Goal: Task Accomplishment & Management: Manage account settings

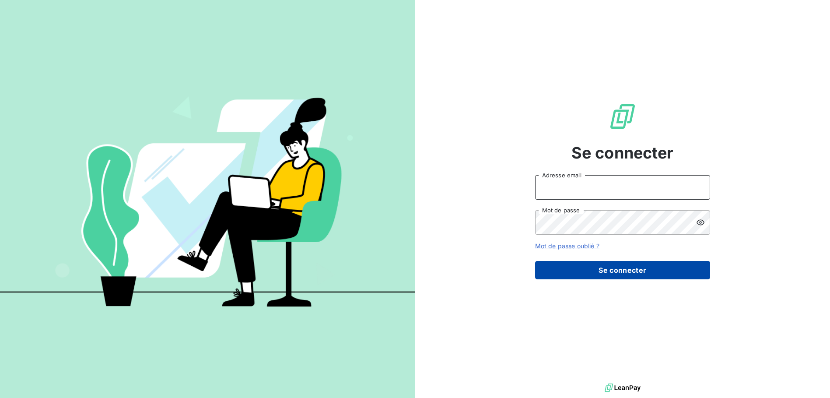
type input "[EMAIL_ADDRESS][DOMAIN_NAME]"
click at [550, 240] on button "Se connecter" at bounding box center [622, 270] width 175 height 18
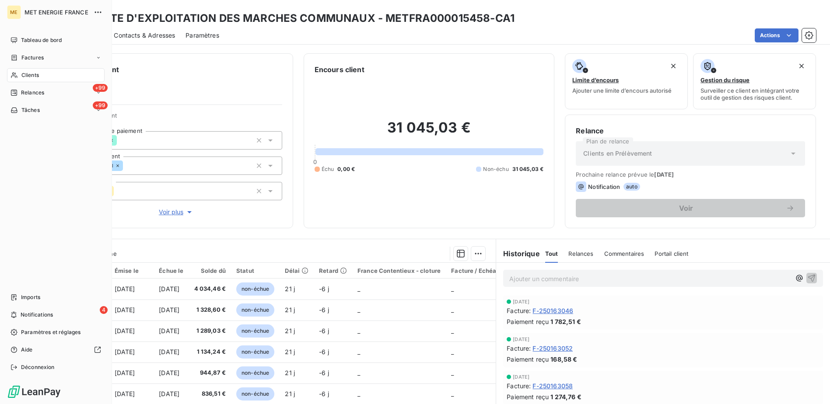
click at [32, 76] on span "Clients" at bounding box center [30, 75] width 18 height 8
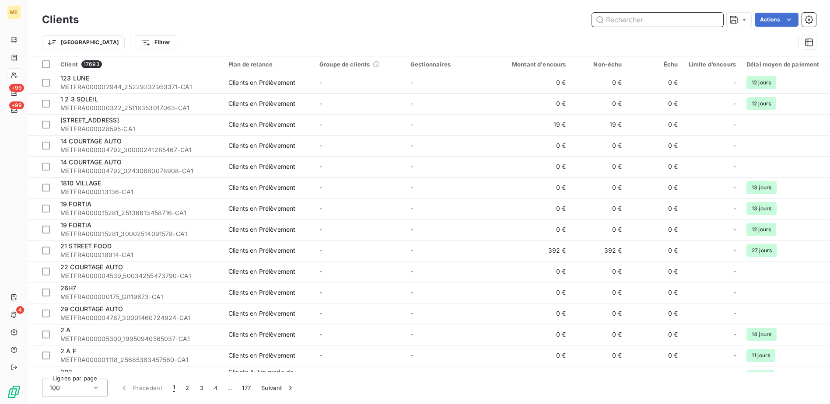
click at [550, 21] on input "text" at bounding box center [657, 20] width 131 height 14
paste input "LHOTELLIER [PERSON_NAME]"
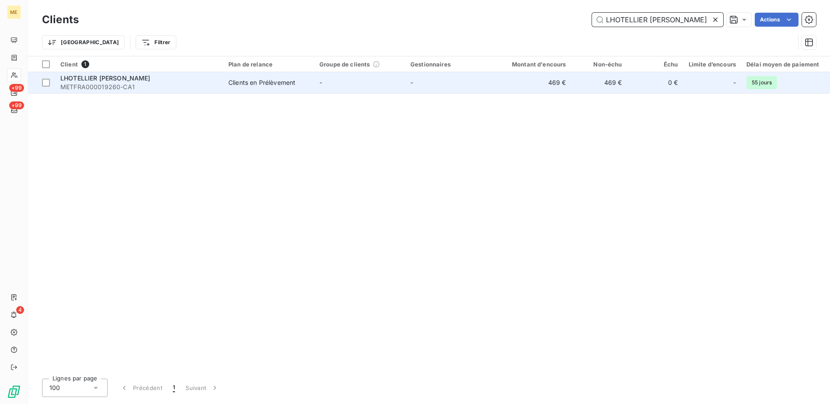
type input "LHOTELLIER [PERSON_NAME]"
click at [494, 86] on td "-" at bounding box center [450, 82] width 91 height 21
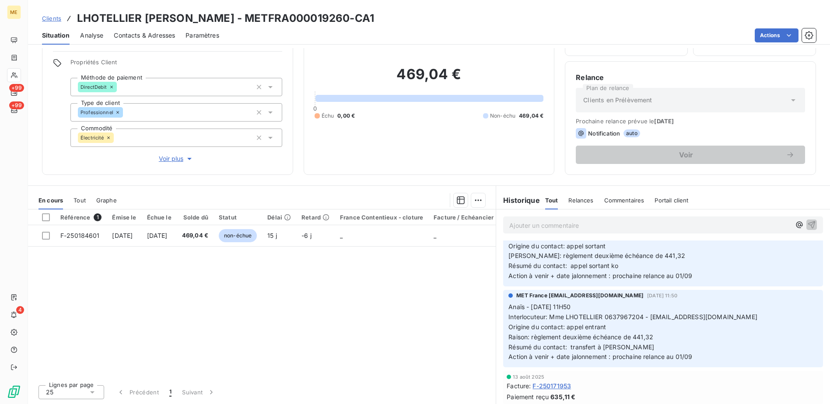
scroll to position [394, 0]
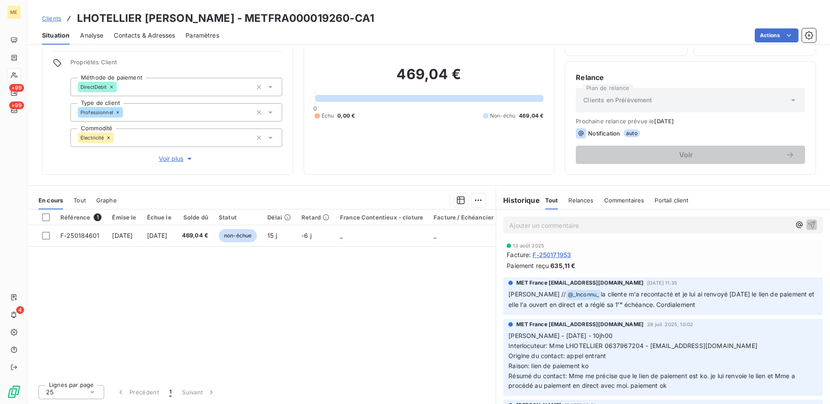
click at [550, 204] on span "Relances" at bounding box center [581, 200] width 25 height 7
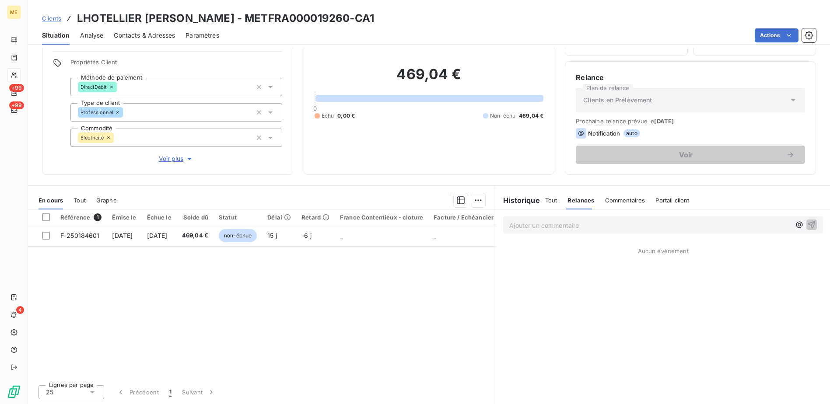
click at [550, 203] on div "Tout Relances Commentaires Portail client" at bounding box center [617, 200] width 144 height 18
click at [550, 203] on span "Tout" at bounding box center [551, 200] width 12 height 7
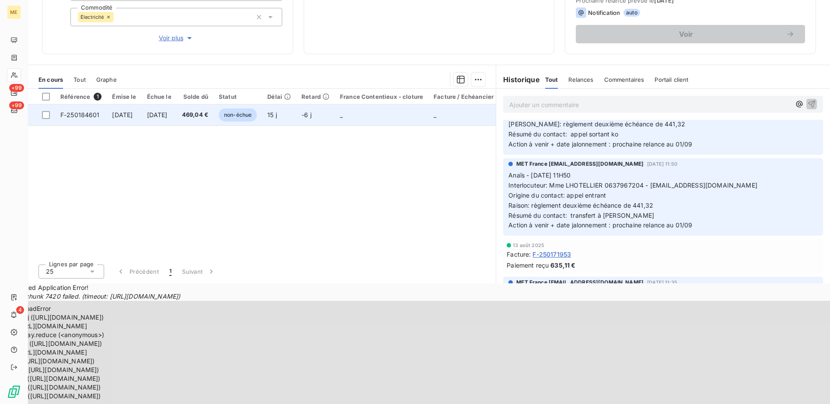
scroll to position [264, 0]
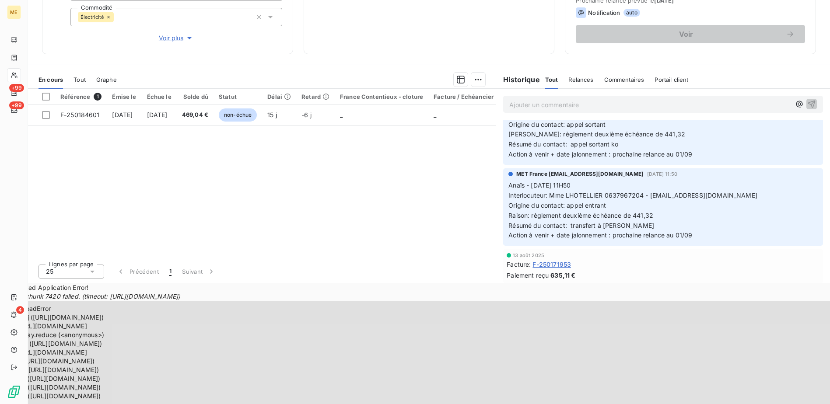
click at [85, 76] on span "Tout" at bounding box center [80, 79] width 12 height 7
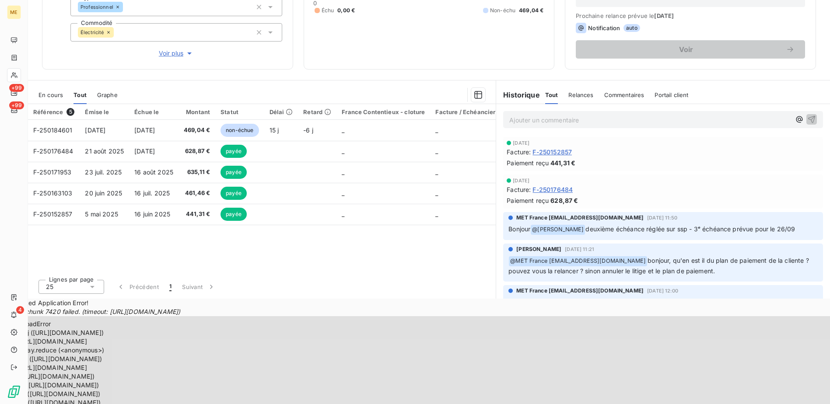
scroll to position [121, 0]
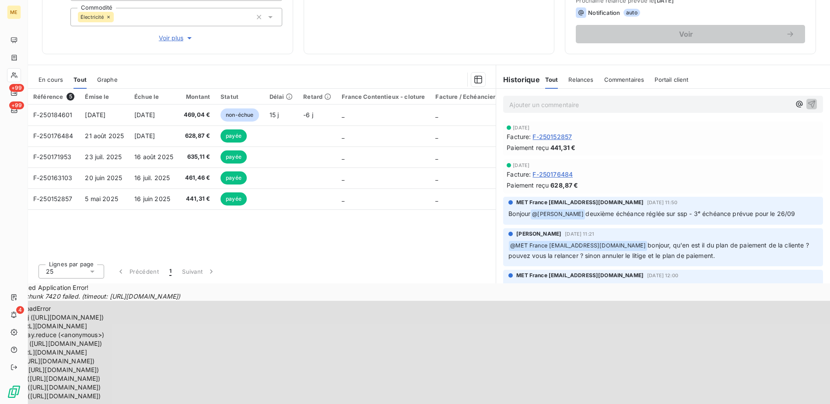
drag, startPoint x: 449, startPoint y: 351, endPoint x: 543, endPoint y: 422, distance: 117.8
drag, startPoint x: 543, startPoint y: 422, endPoint x: 457, endPoint y: 353, distance: 110.1
click at [457, 240] on pre "ChunkLoadError at a.f.j ([URL][DOMAIN_NAME]) at [URL][DOMAIN_NAME] at Array.red…" at bounding box center [415, 352] width 830 height 103
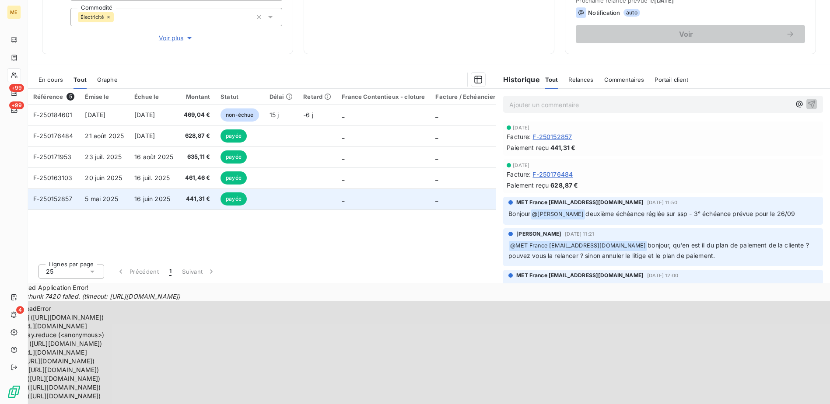
click at [55, 201] on span "F-250152857" at bounding box center [52, 198] width 39 height 7
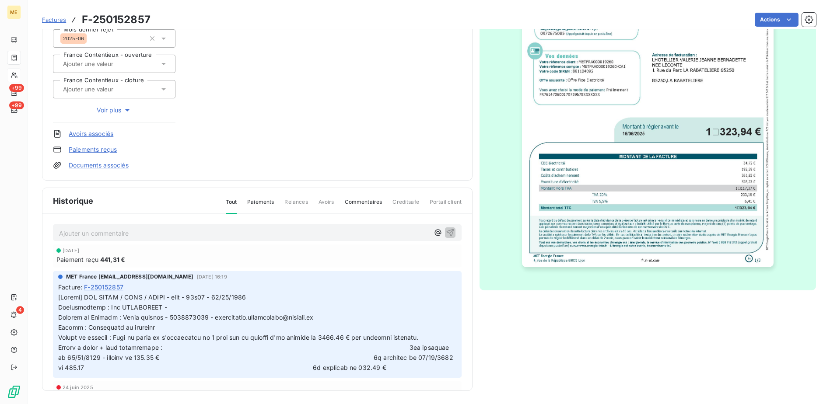
scroll to position [148, 0]
click at [263, 206] on span "Paiements" at bounding box center [260, 204] width 27 height 15
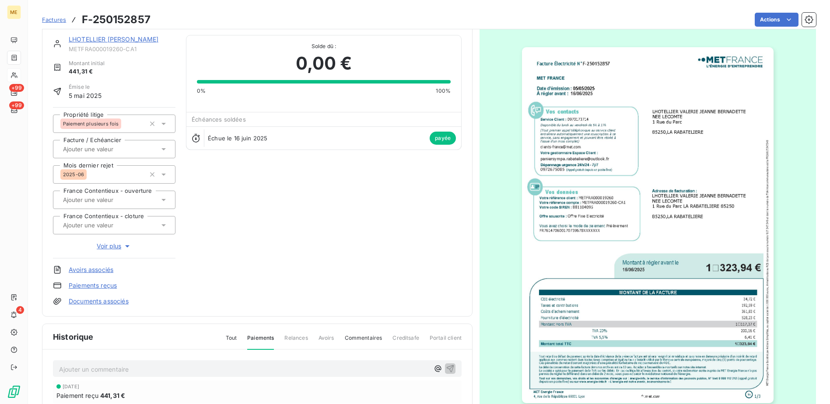
scroll to position [0, 0]
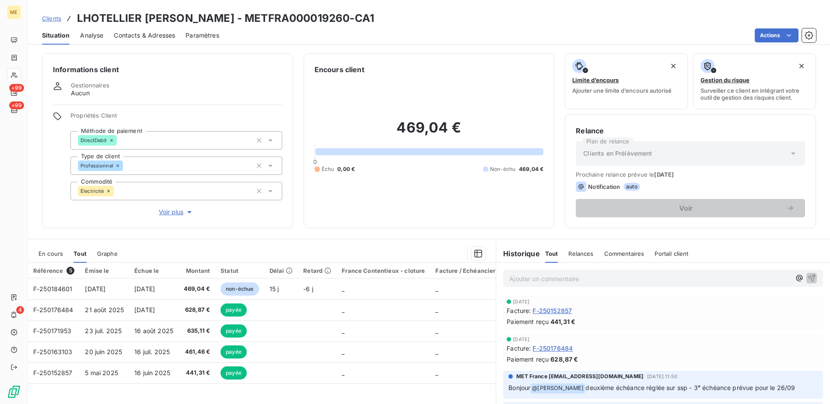
scroll to position [53, 0]
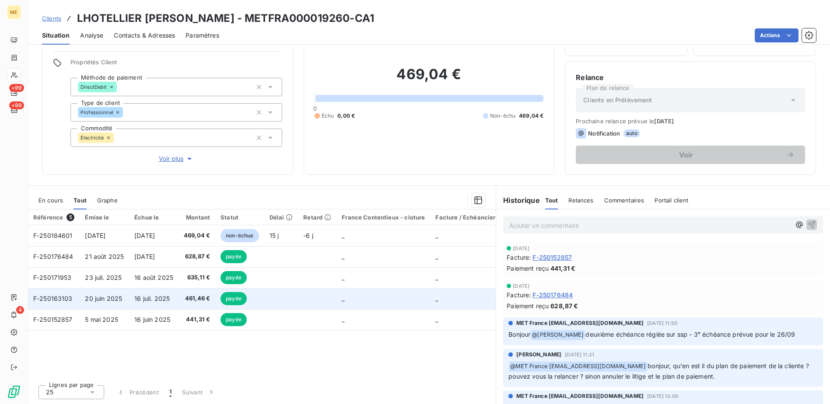
click at [174, 240] on td "16 juil. 2025" at bounding box center [153, 298] width 49 height 21
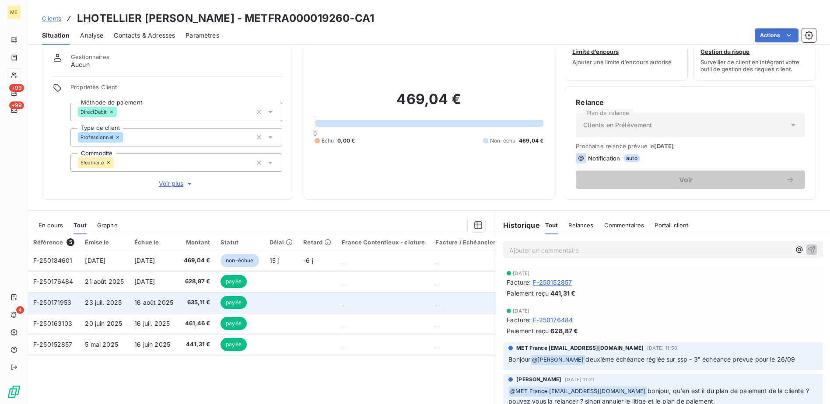
scroll to position [44, 0]
